Goal: Task Accomplishment & Management: Use online tool/utility

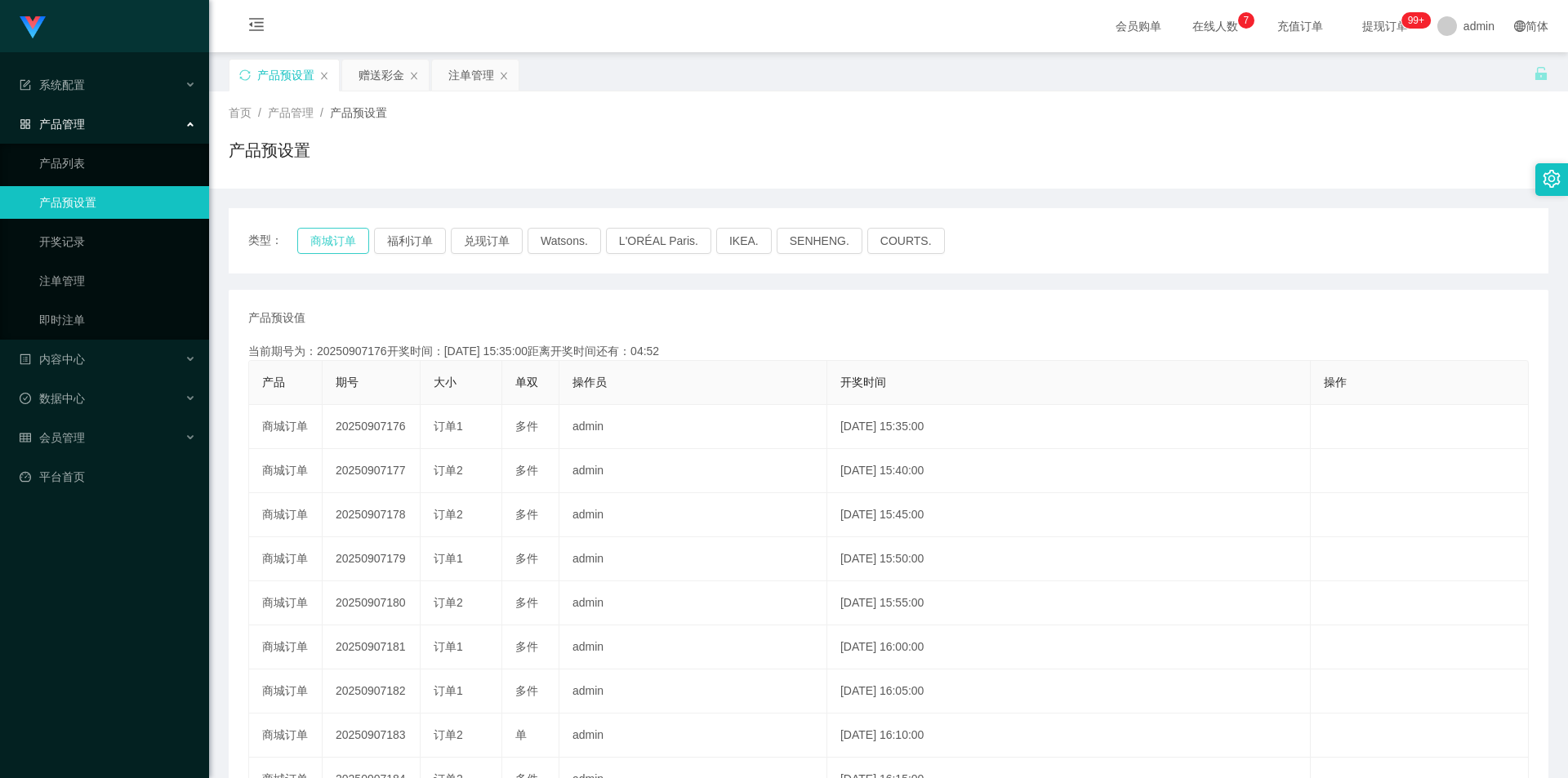
click at [332, 239] on button "商城订单" at bounding box center [333, 241] width 72 height 26
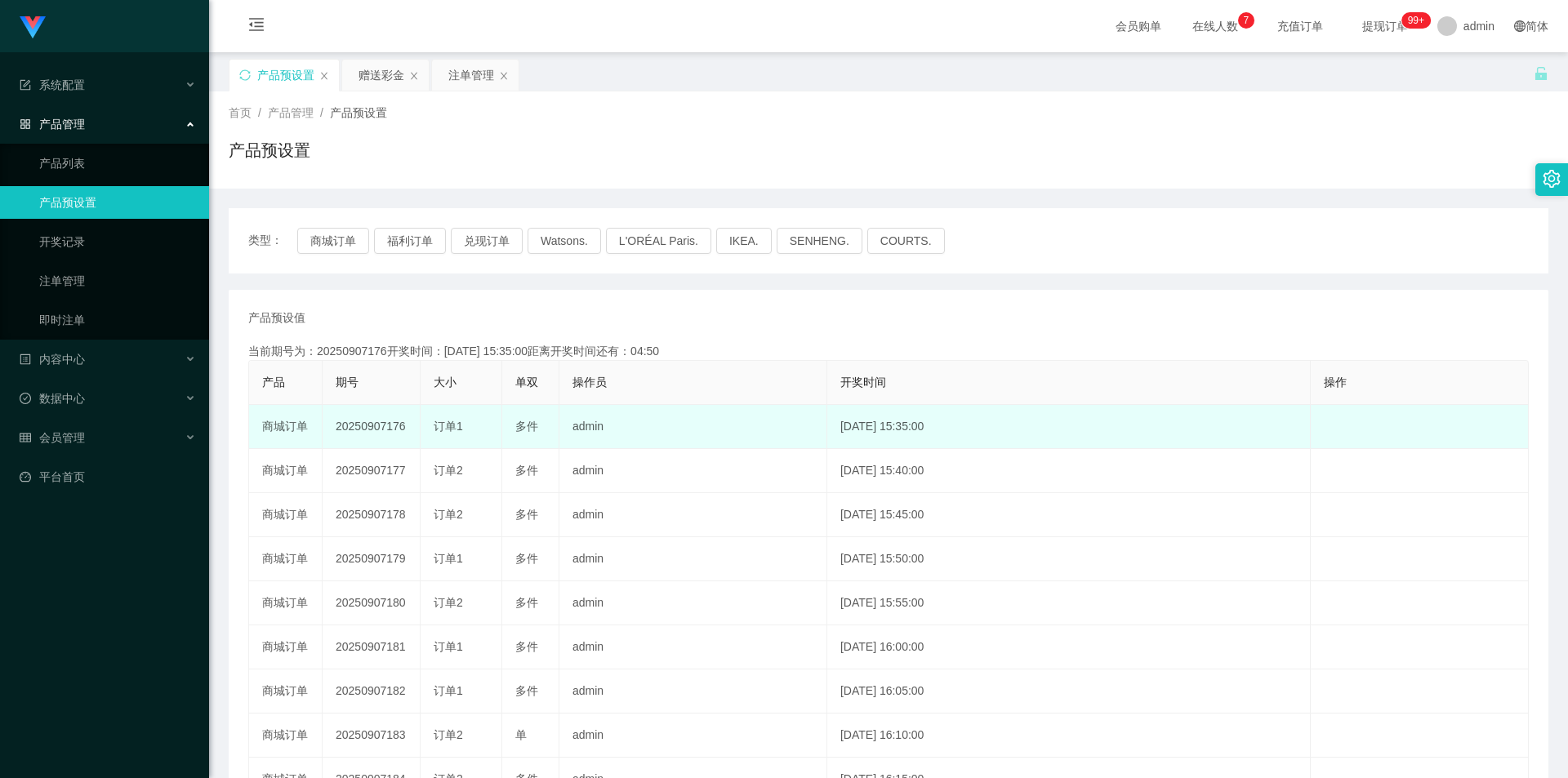
click at [374, 423] on td "20250907176" at bounding box center [371, 426] width 98 height 44
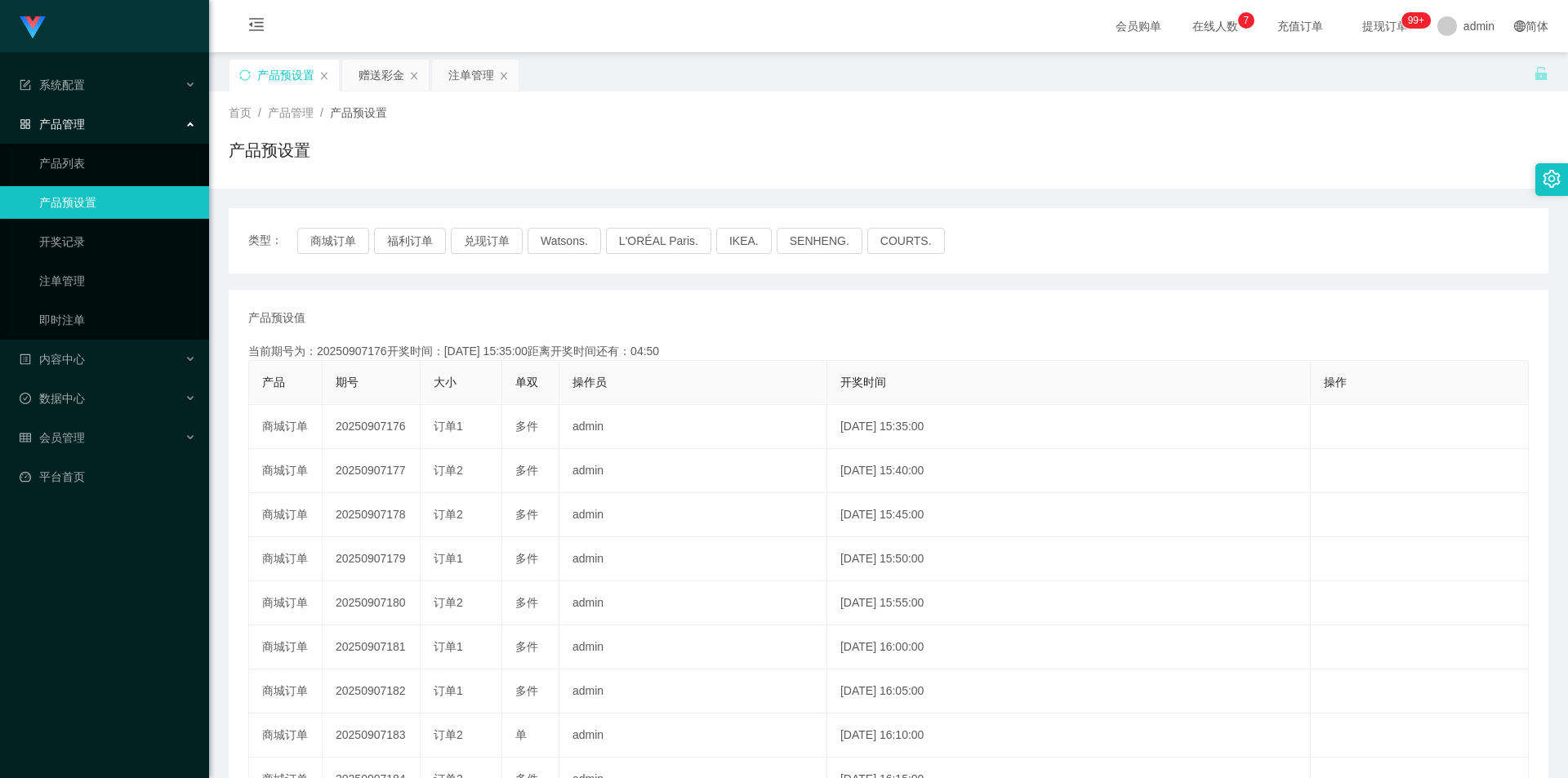
copy td "20250907176"
click at [385, 75] on div "赠送彩金" at bounding box center [381, 75] width 46 height 31
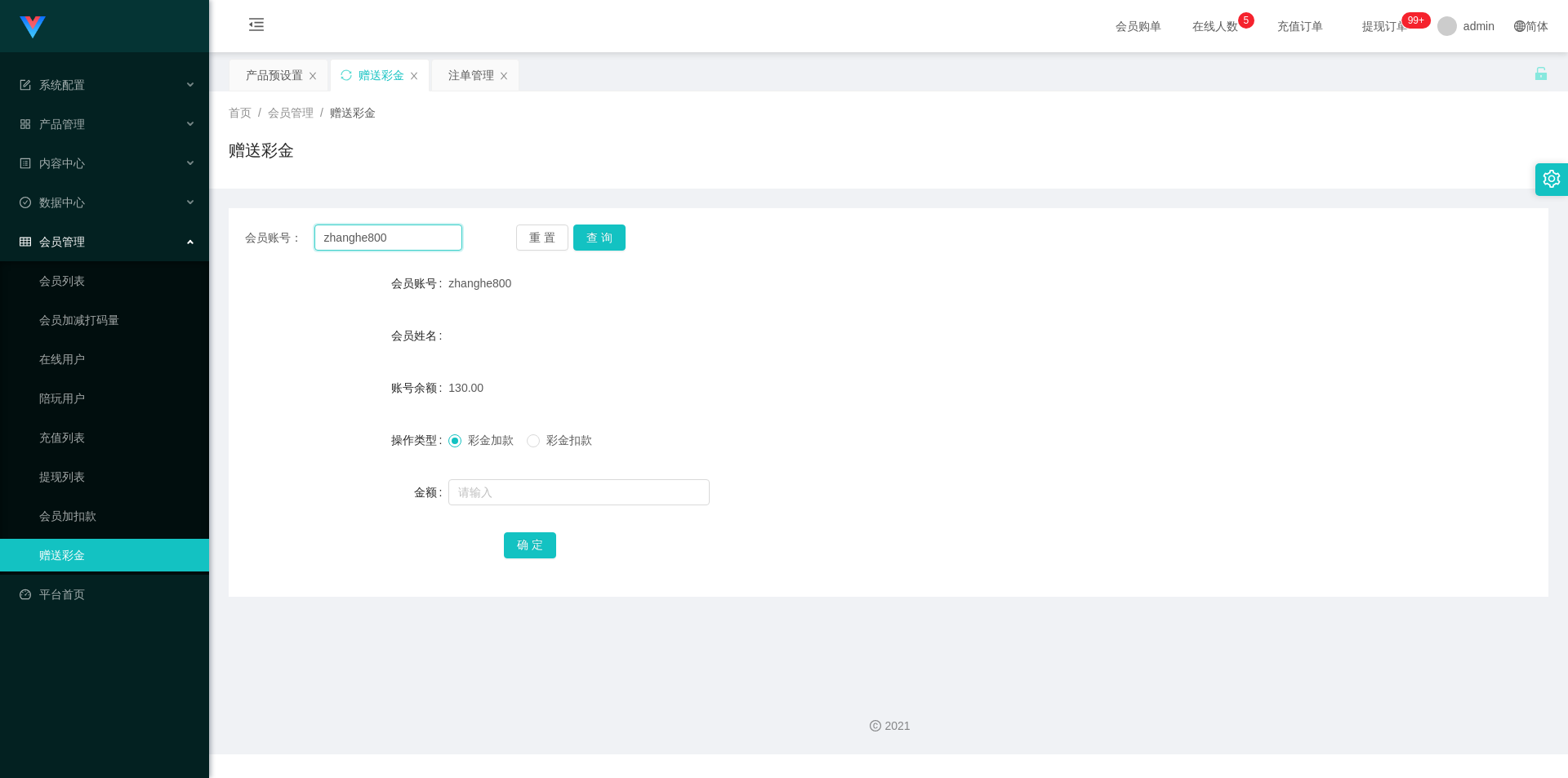
drag, startPoint x: 402, startPoint y: 236, endPoint x: 215, endPoint y: 238, distance: 187.0
click at [215, 238] on main "关闭左侧 关闭右侧 关闭其它 刷新页面 产品预设置 赠送彩金 注单管理 首页 / 会员管理 / 赠送彩金 / 赠送彩金 会员账号： zhanghe800 重 …" at bounding box center [888, 366] width 1359 height 627
type input "86696016"
click at [583, 235] on button "查 询" at bounding box center [600, 238] width 52 height 26
click at [502, 489] on input "text" at bounding box center [578, 492] width 261 height 26
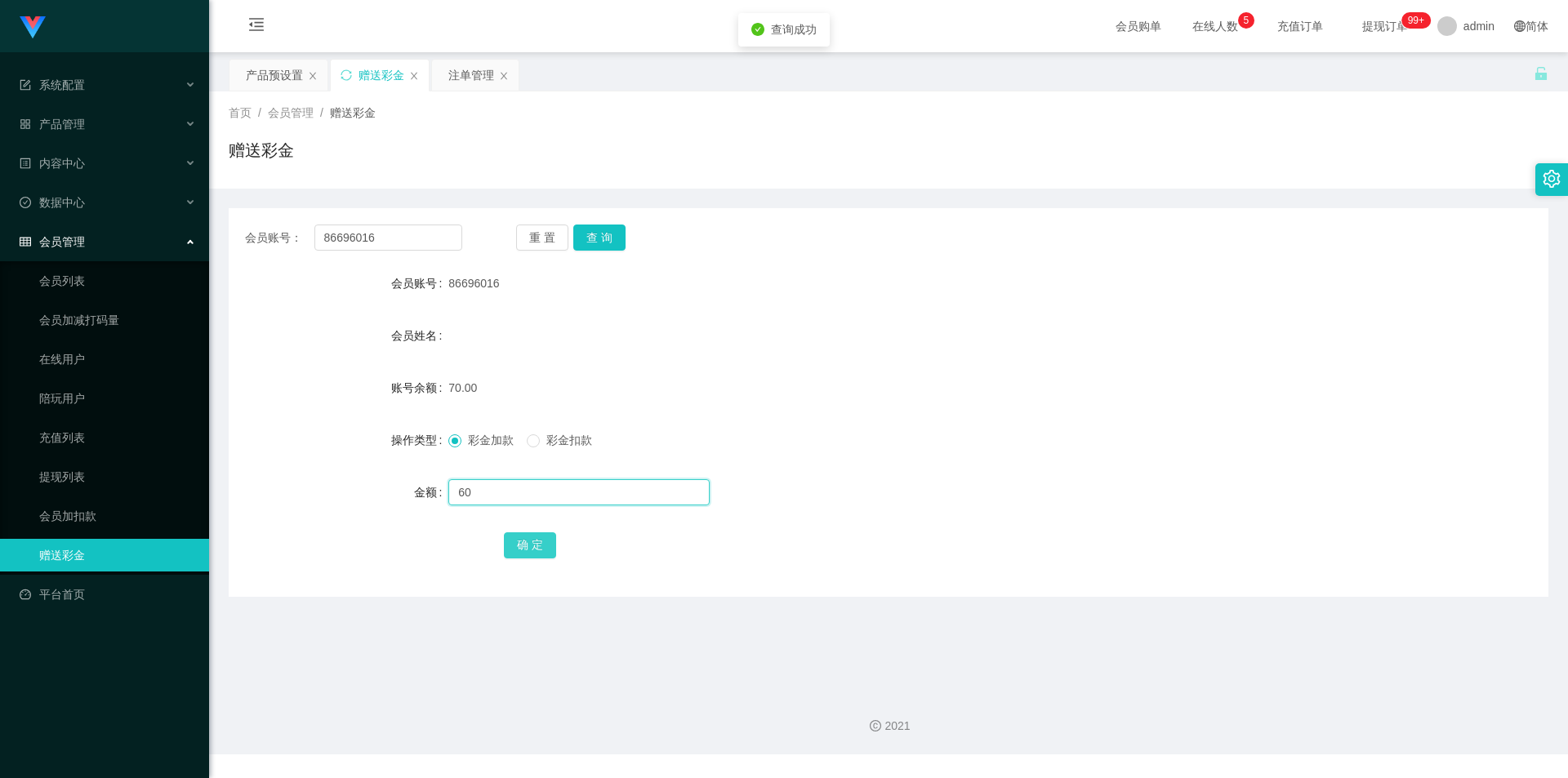
type input "60"
click at [518, 543] on button "确 定" at bounding box center [530, 545] width 52 height 26
drag, startPoint x: 407, startPoint y: 239, endPoint x: 151, endPoint y: 222, distance: 256.6
click at [151, 222] on section "Jingdong工作台代理端 系统配置 产品管理 产品列表 产品预设置 开奖记录 注单管理 即时注单 内容中心 数据中心 会员管理 会员列表 会员加减打码量 …" at bounding box center [784, 377] width 1568 height 755
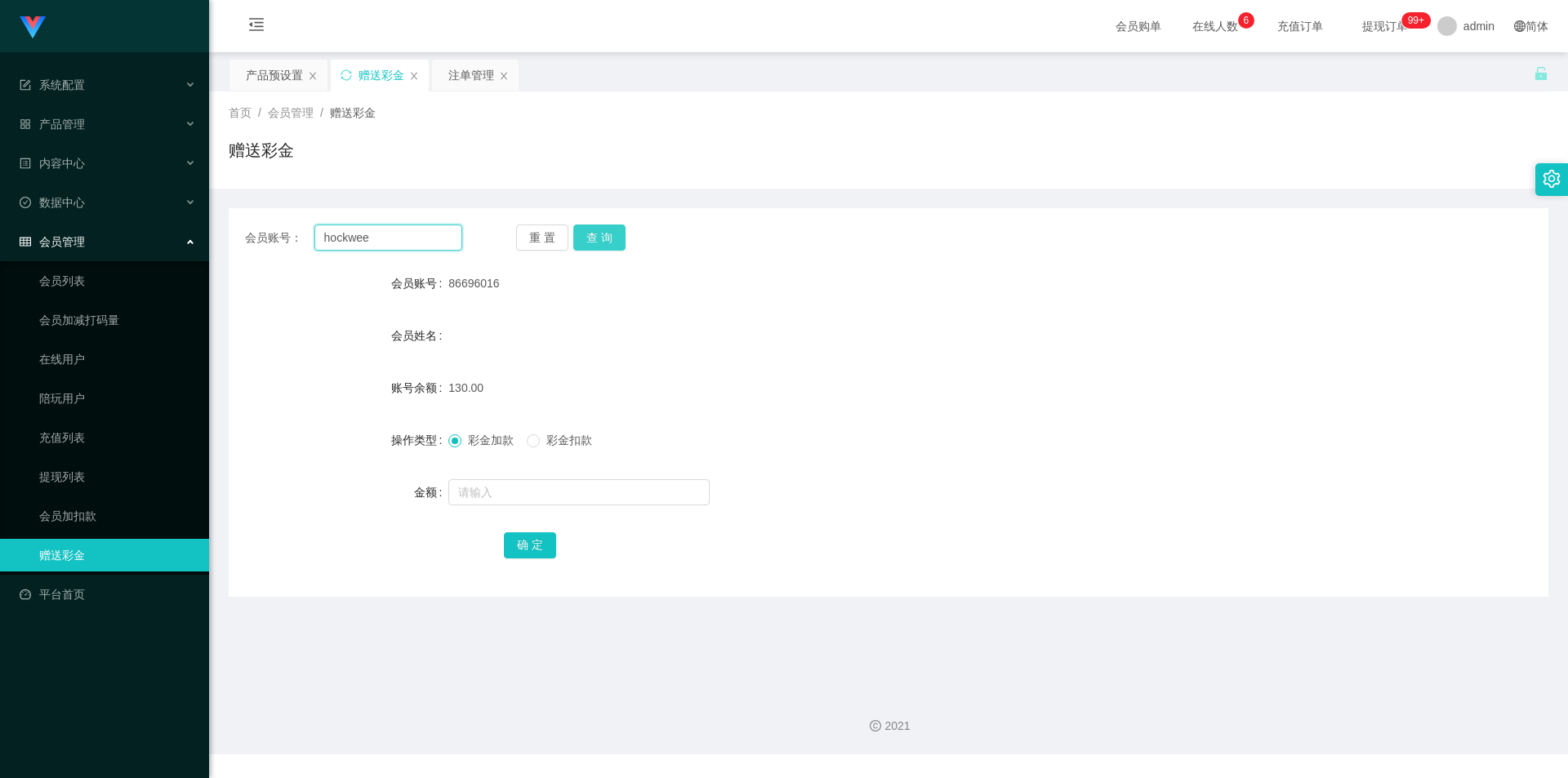
type input "hockwee"
click at [589, 240] on button "查 询" at bounding box center [600, 238] width 52 height 26
click at [492, 491] on input "text" at bounding box center [578, 492] width 261 height 26
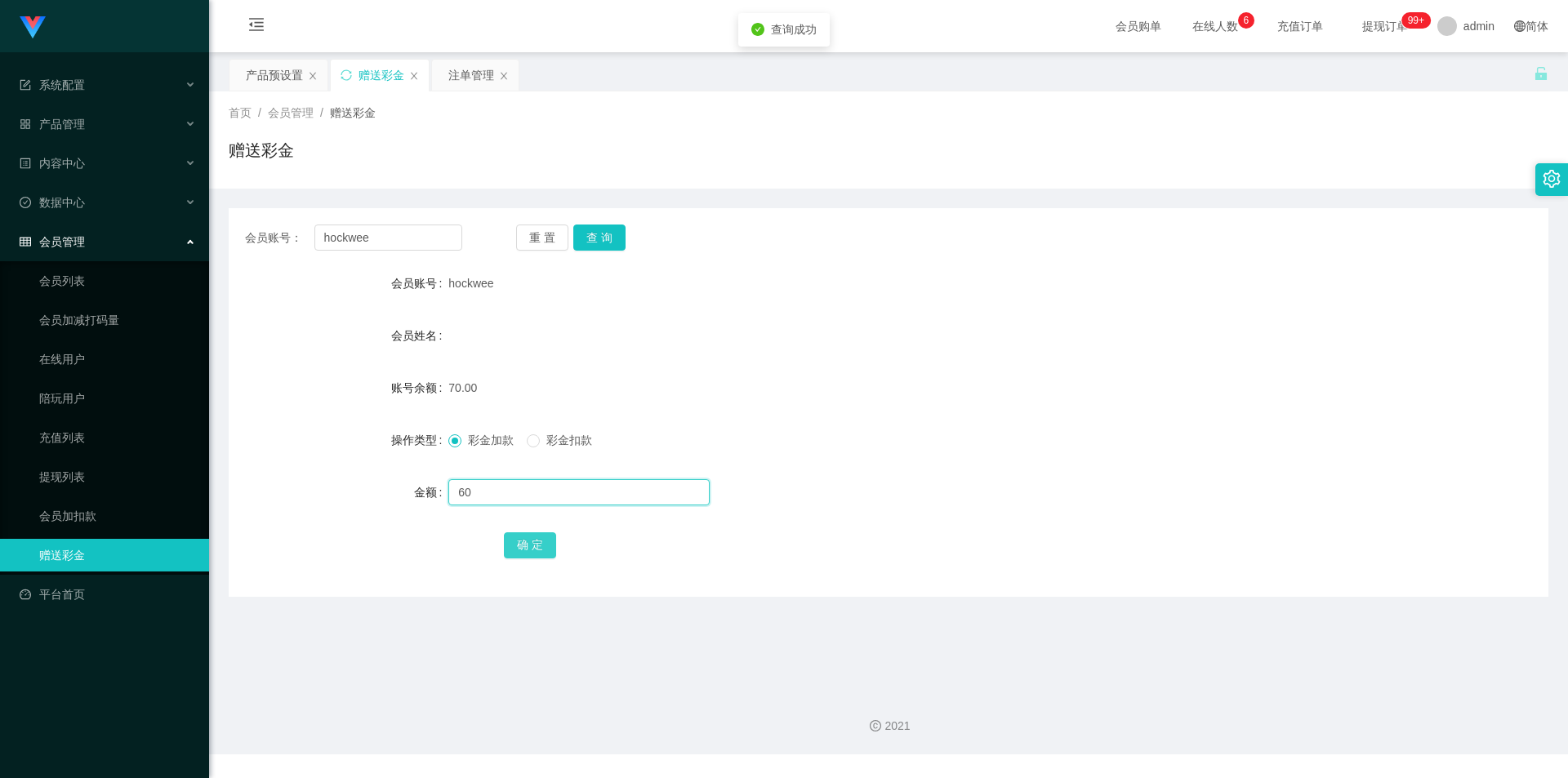
type input "60"
click at [521, 549] on button "确 定" at bounding box center [530, 545] width 52 height 26
drag, startPoint x: 347, startPoint y: 241, endPoint x: 202, endPoint y: 241, distance: 145.0
click at [202, 241] on section "Jingdong工作台代理端 系统配置 产品管理 产品列表 产品预设置 开奖记录 注单管理 即时注单 内容中心 数据中心 会员管理 会员列表 会员加减打码量 …" at bounding box center [784, 377] width 1568 height 755
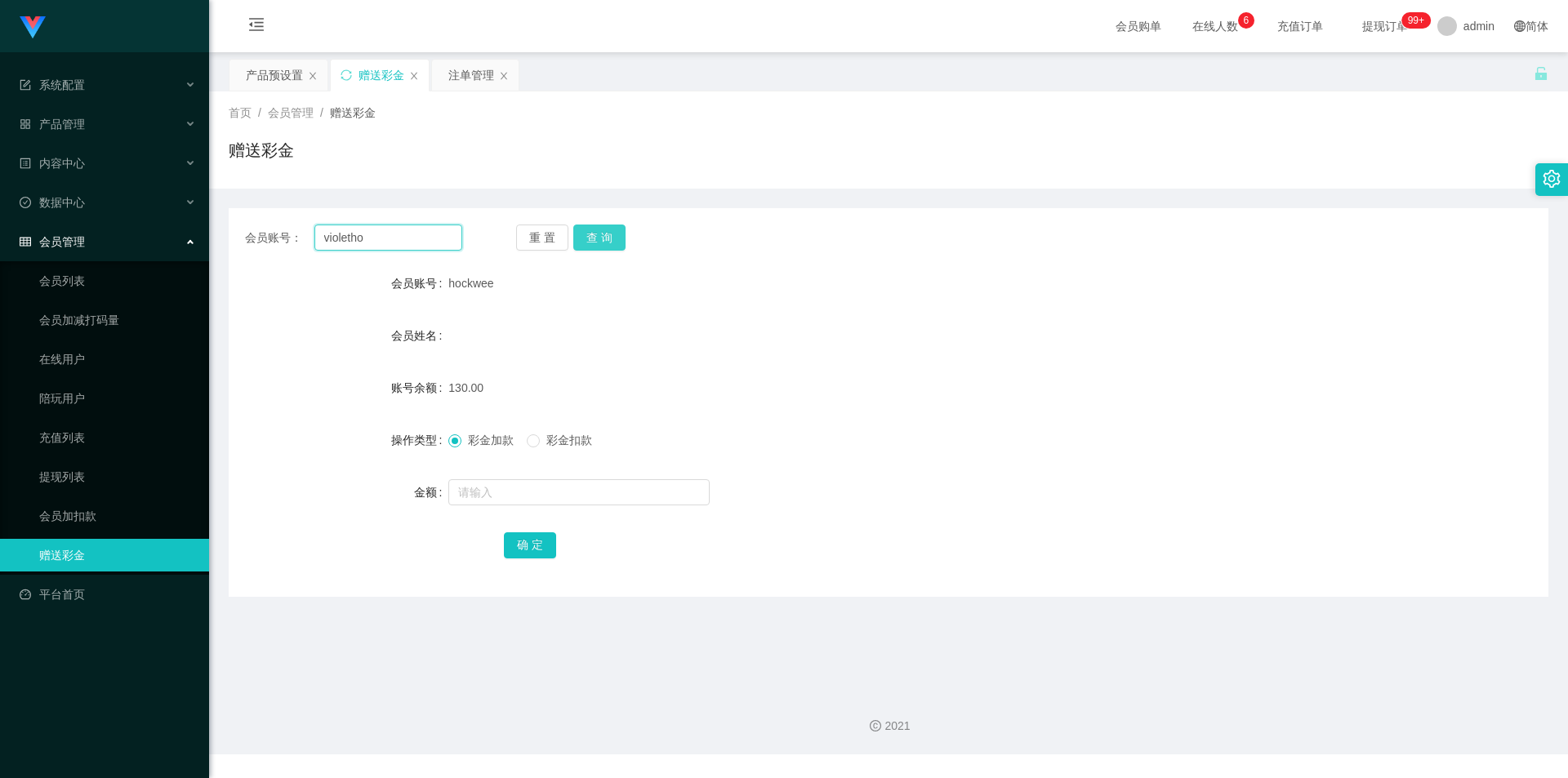
type input "violetho"
drag, startPoint x: 612, startPoint y: 232, endPoint x: 599, endPoint y: 249, distance: 21.4
click at [612, 232] on button "查 询" at bounding box center [600, 238] width 52 height 26
click at [493, 490] on input "text" at bounding box center [578, 492] width 261 height 26
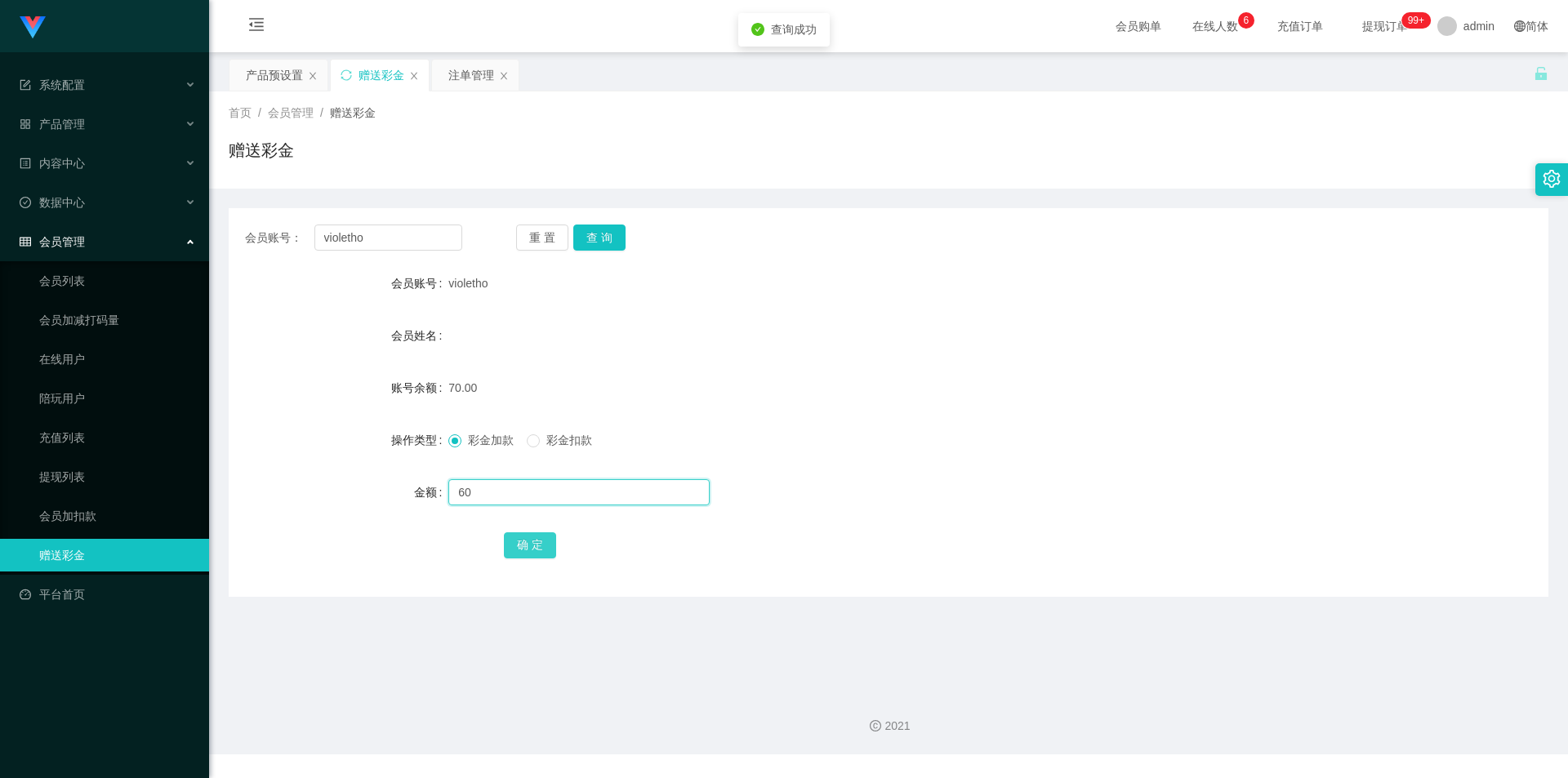
type input "60"
click at [520, 543] on button "确 定" at bounding box center [530, 545] width 52 height 26
